Goal: Task Accomplishment & Management: Use online tool/utility

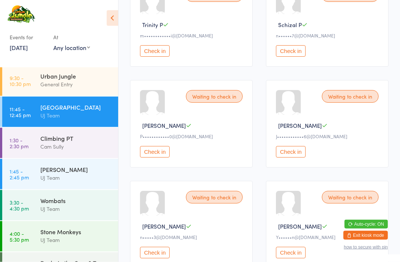
scroll to position [1114, 0]
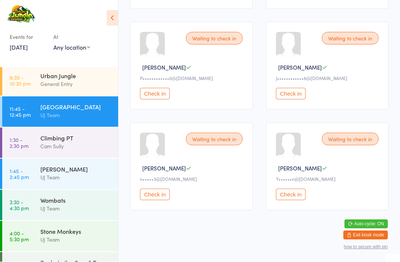
click at [159, 200] on button "Check in" at bounding box center [155, 194] width 30 height 11
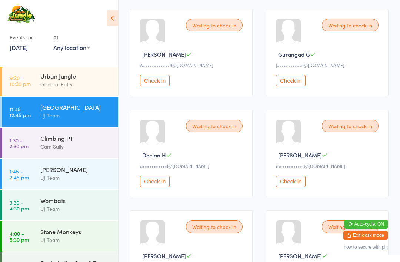
scroll to position [719, 0]
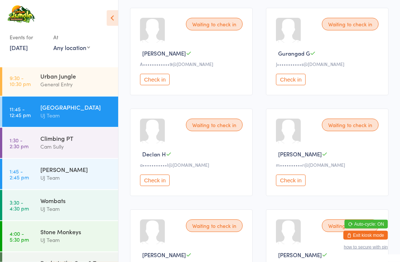
click at [156, 186] on button "Check in" at bounding box center [155, 180] width 30 height 11
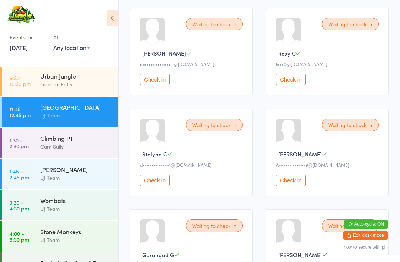
scroll to position [519, 0]
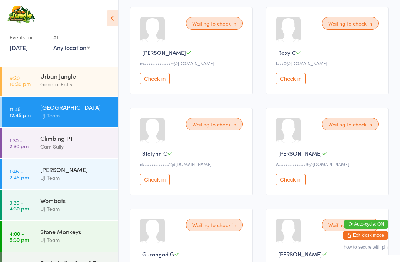
click at [298, 185] on button "Check in" at bounding box center [291, 179] width 30 height 11
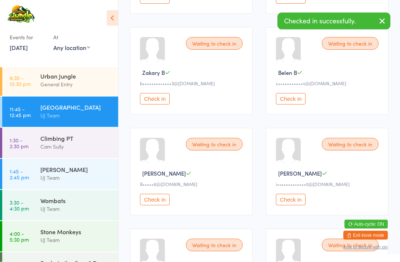
scroll to position [297, 0]
click at [150, 105] on button "Check in" at bounding box center [155, 98] width 30 height 11
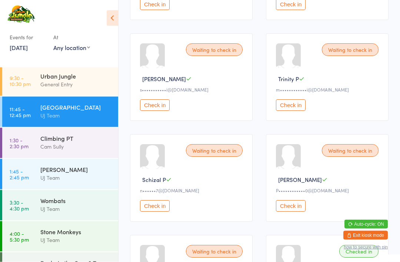
scroll to position [694, 0]
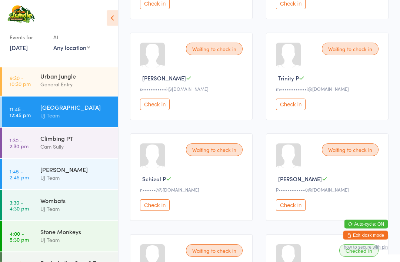
click at [280, 214] on div "Waiting to check in [PERSON_NAME]••••••••••••0@[DOMAIN_NAME] Check in" at bounding box center [327, 177] width 123 height 87
click at [286, 211] on button "Check in" at bounding box center [291, 205] width 30 height 11
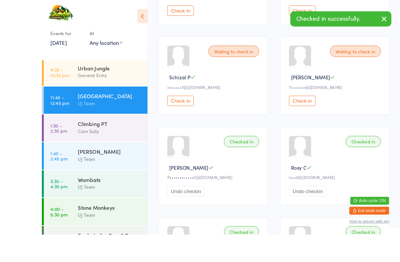
scroll to position [0, 0]
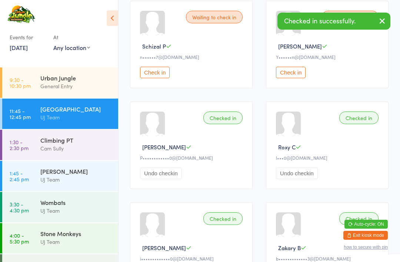
click at [296, 78] on button "Check in" at bounding box center [291, 72] width 30 height 11
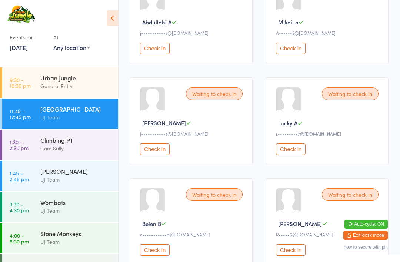
scroll to position [146, 0]
click at [300, 154] on button "Check in" at bounding box center [291, 148] width 30 height 11
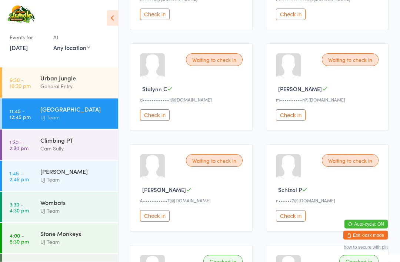
scroll to position [405, 0]
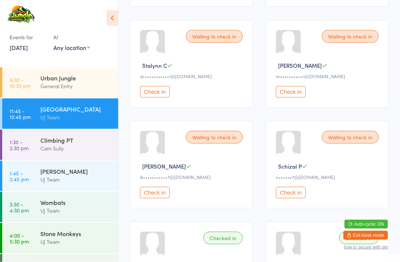
click at [296, 199] on button "Check in" at bounding box center [291, 192] width 30 height 11
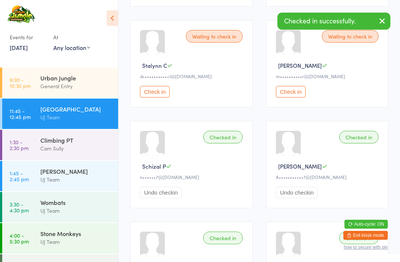
click at [152, 97] on button "Check in" at bounding box center [155, 91] width 30 height 11
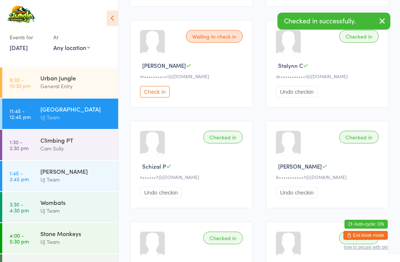
click at [154, 97] on button "Check in" at bounding box center [155, 91] width 30 height 11
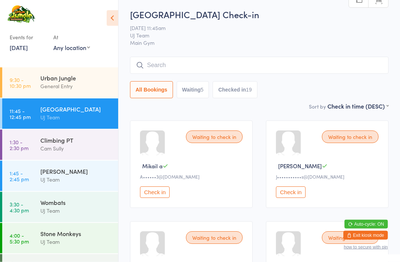
scroll to position [1, 0]
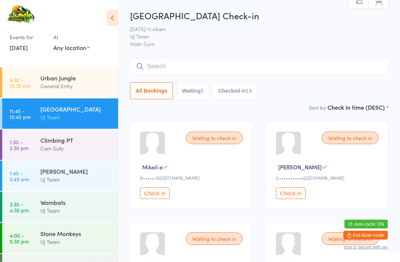
click at [157, 196] on button "Check in" at bounding box center [155, 193] width 30 height 11
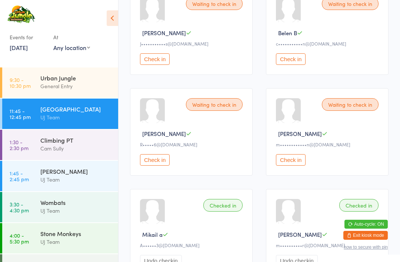
scroll to position [133, 0]
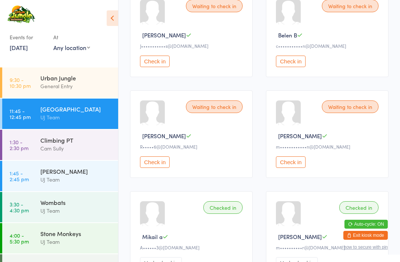
click at [296, 167] on button "Check in" at bounding box center [291, 161] width 30 height 11
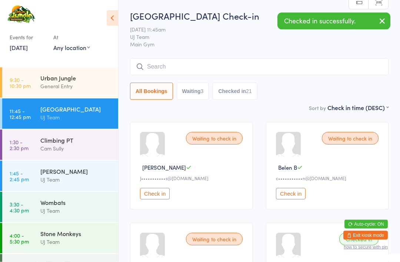
scroll to position [0, 0]
